Goal: Find specific page/section: Find specific page/section

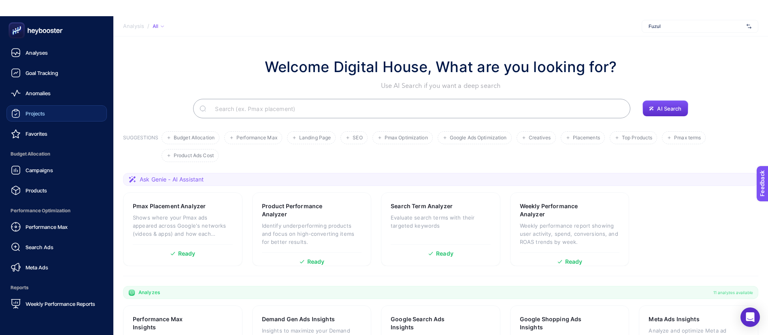
click at [31, 118] on div "Projects" at bounding box center [28, 114] width 34 height 10
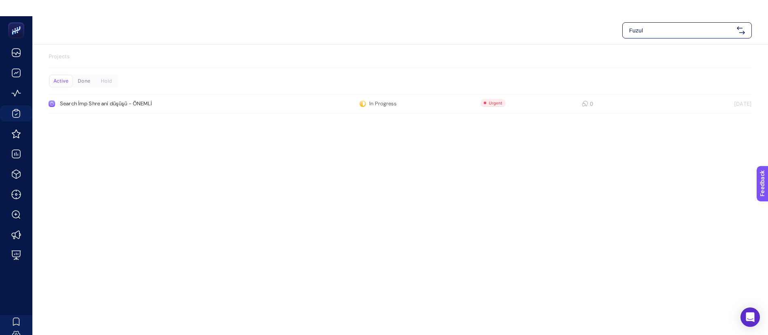
click at [84, 82] on div "Done" at bounding box center [84, 80] width 22 height 11
click at [56, 81] on div "Active" at bounding box center [60, 80] width 22 height 11
click at [658, 28] on span "Fuzul" at bounding box center [681, 30] width 104 height 8
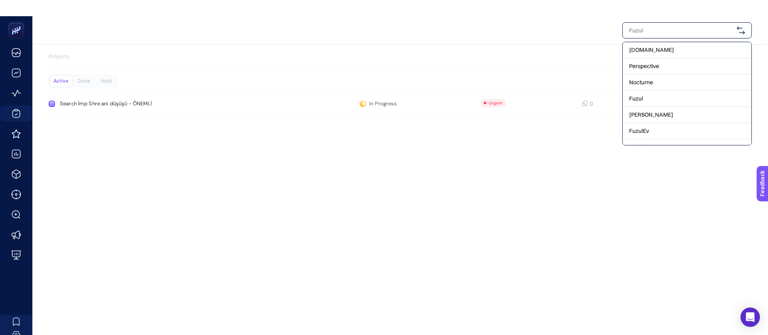
click at [647, 32] on input "text" at bounding box center [681, 30] width 104 height 8
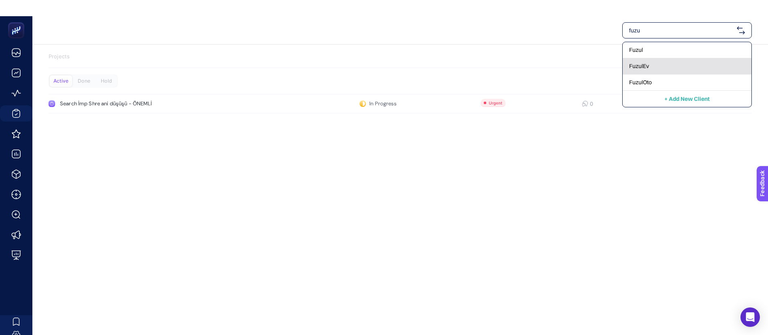
type input "fuzu"
click at [659, 68] on div "FuzulEv" at bounding box center [687, 66] width 129 height 16
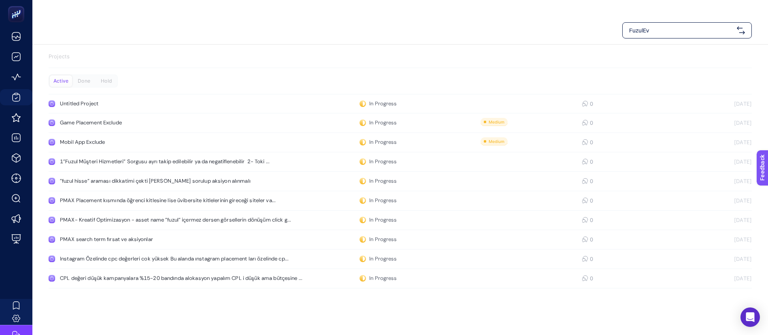
click at [679, 31] on span "FuzulEv" at bounding box center [681, 30] width 104 height 8
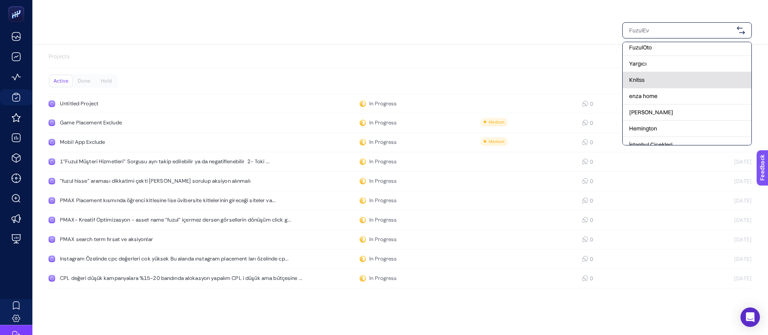
scroll to position [39, 0]
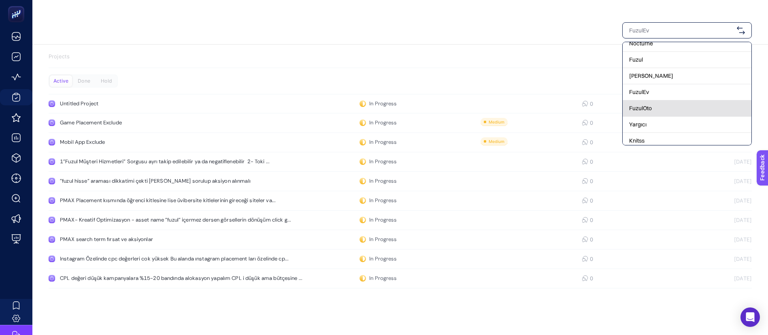
click at [644, 110] on span "FuzulOto" at bounding box center [640, 108] width 23 height 8
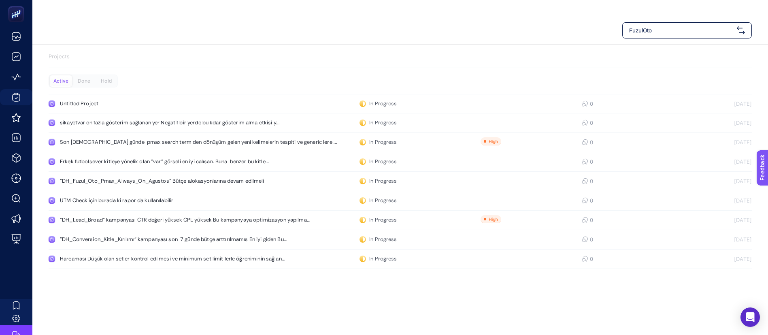
click at [269, 55] on p "Projects" at bounding box center [400, 57] width 703 height 8
click at [704, 24] on div "FuzulOto" at bounding box center [687, 30] width 130 height 16
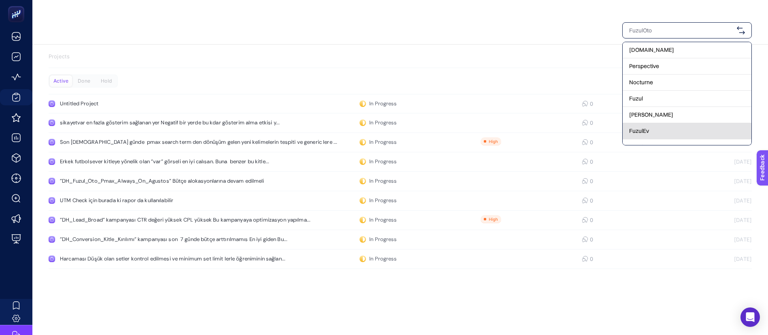
click at [659, 128] on div "FuzulEv" at bounding box center [687, 131] width 129 height 16
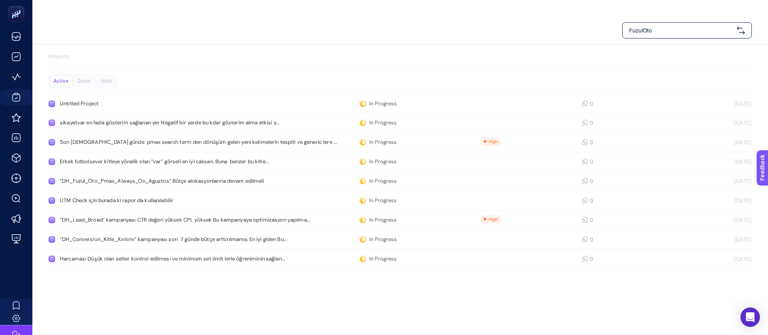
click at [260, 60] on section "Projects" at bounding box center [400, 60] width 703 height 15
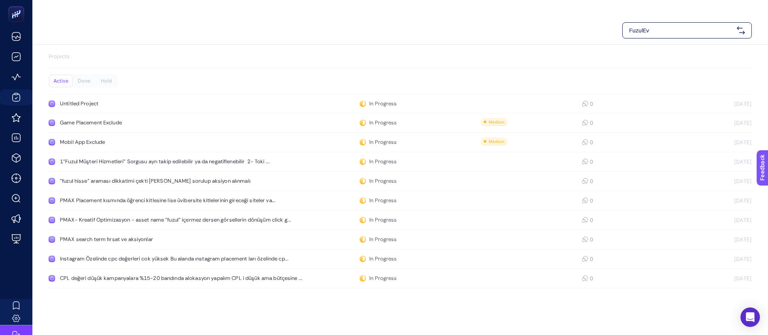
click at [647, 32] on span "FuzulEv" at bounding box center [681, 30] width 104 height 8
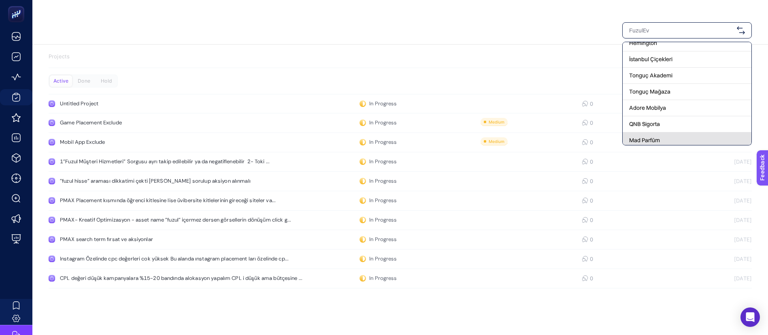
scroll to position [221, 0]
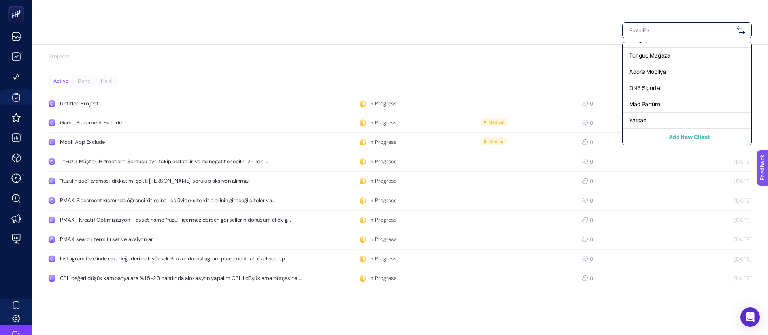
click at [521, 38] on div "[DOMAIN_NAME] Perspective Nocturne Fuzul [PERSON_NAME] FuzulEv FuzulOto Yargıcı…" at bounding box center [400, 30] width 736 height 28
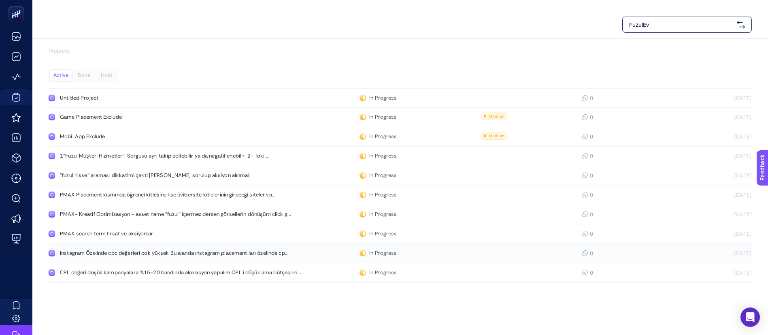
scroll to position [0, 0]
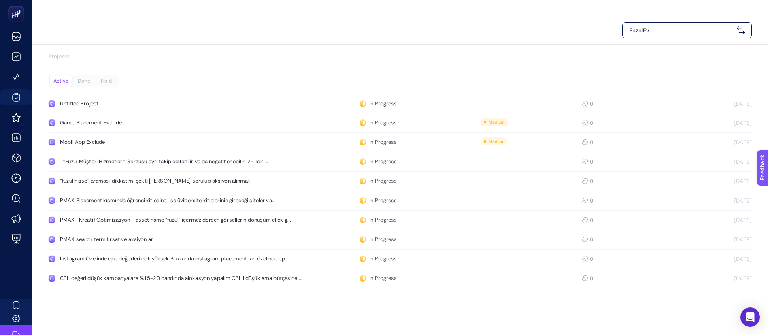
click at [666, 24] on div "FuzulEv" at bounding box center [687, 30] width 130 height 16
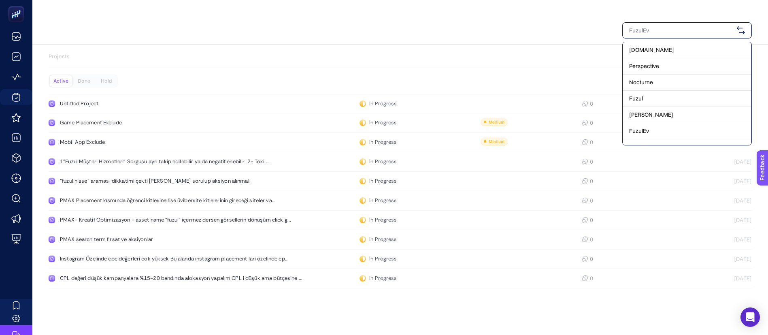
click at [513, 53] on p "Projects" at bounding box center [400, 57] width 703 height 8
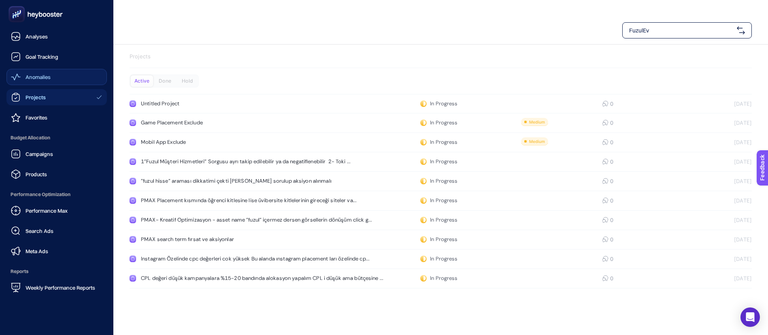
click at [34, 80] on span "Anomalies" at bounding box center [38, 77] width 25 height 6
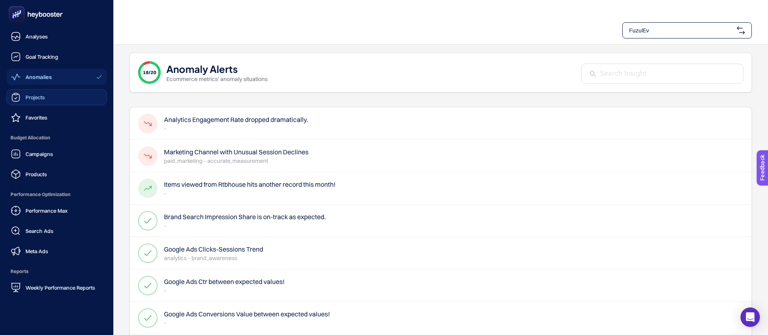
click at [24, 100] on div "Projects" at bounding box center [28, 97] width 34 height 10
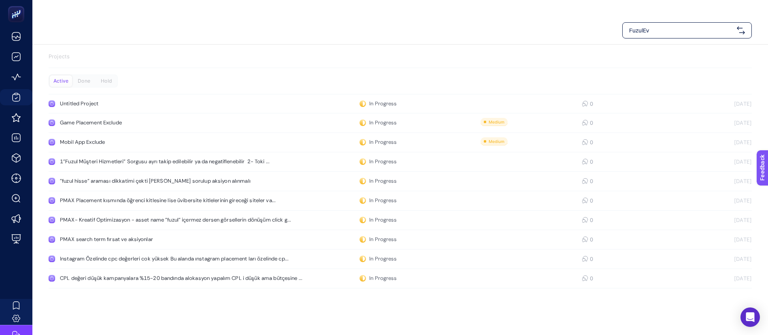
click at [666, 34] on div "FuzulEv" at bounding box center [687, 30] width 130 height 16
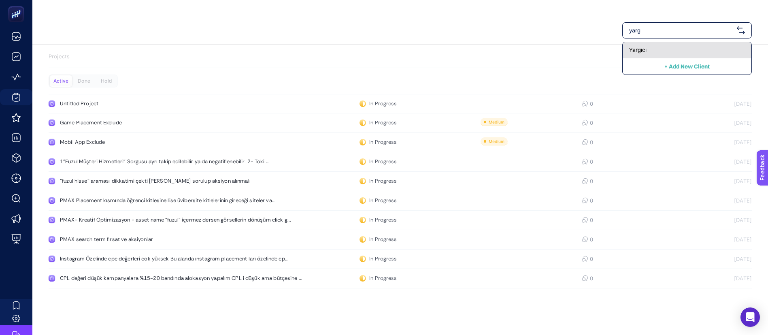
type input "yarg"
click at [642, 47] on span "Yargıcı" at bounding box center [637, 50] width 17 height 8
